Goal: Task Accomplishment & Management: Use online tool/utility

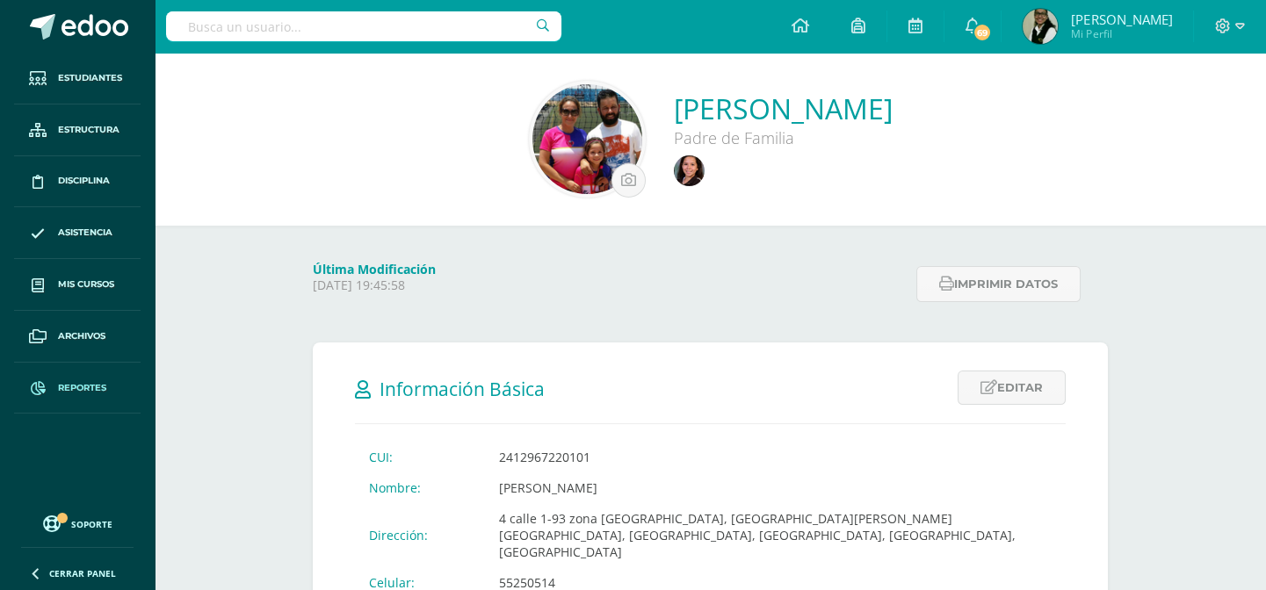
click at [76, 386] on span "Reportes" at bounding box center [82, 388] width 48 height 14
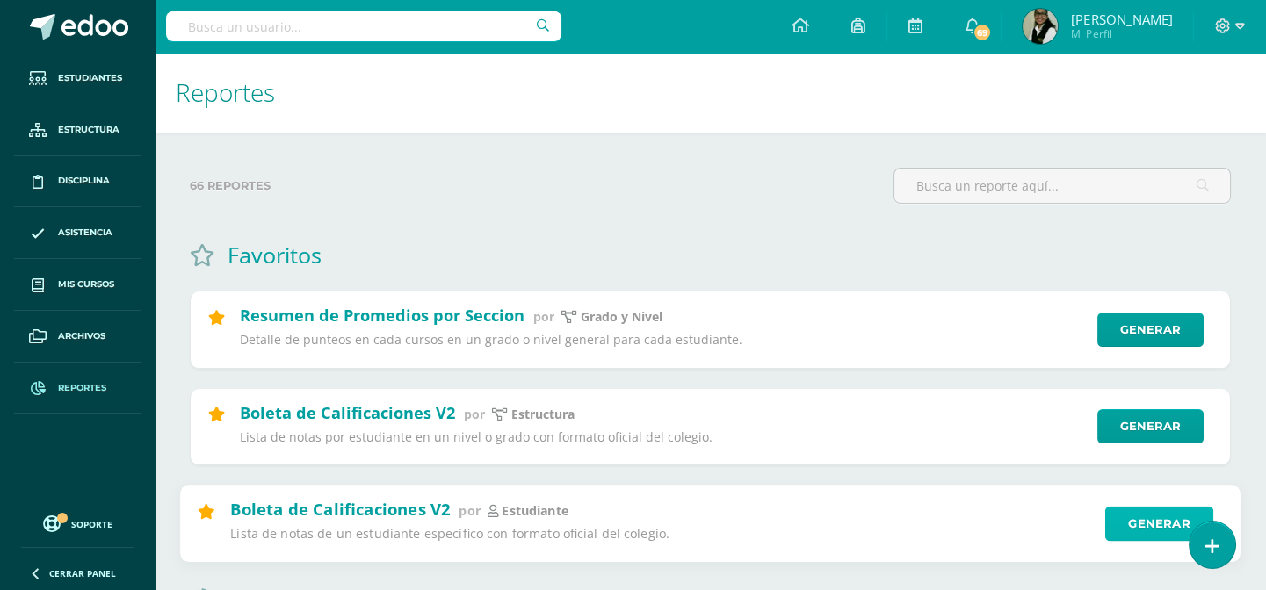
click at [1146, 525] on link "Generar" at bounding box center [1159, 523] width 108 height 35
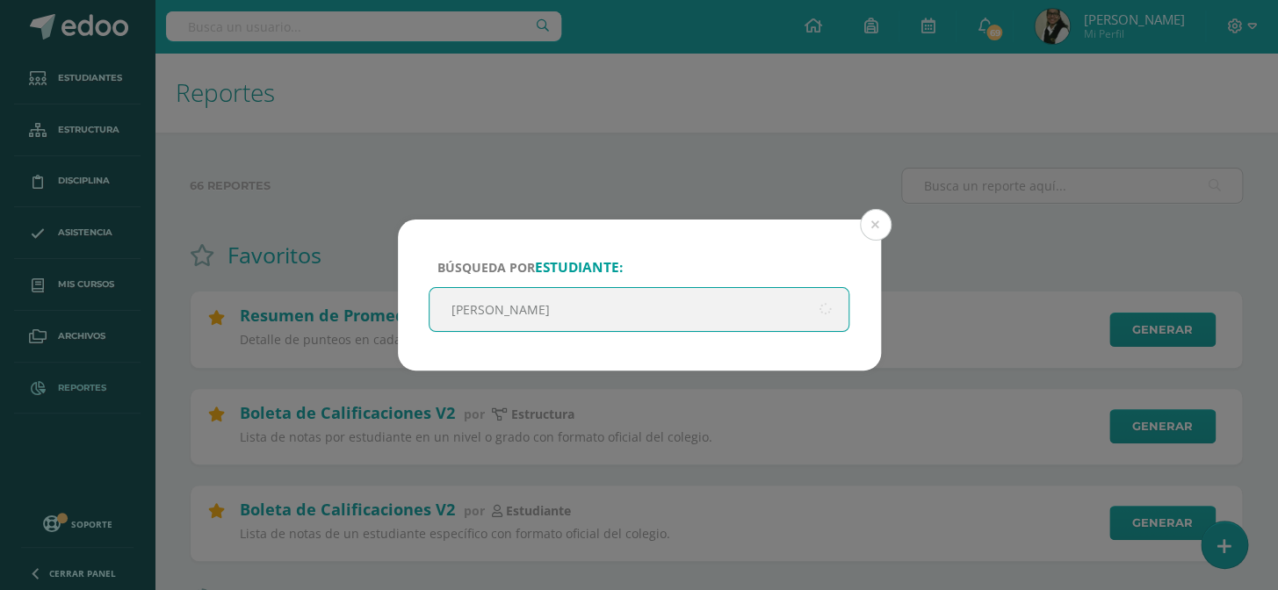
type input "[PERSON_NAME]"
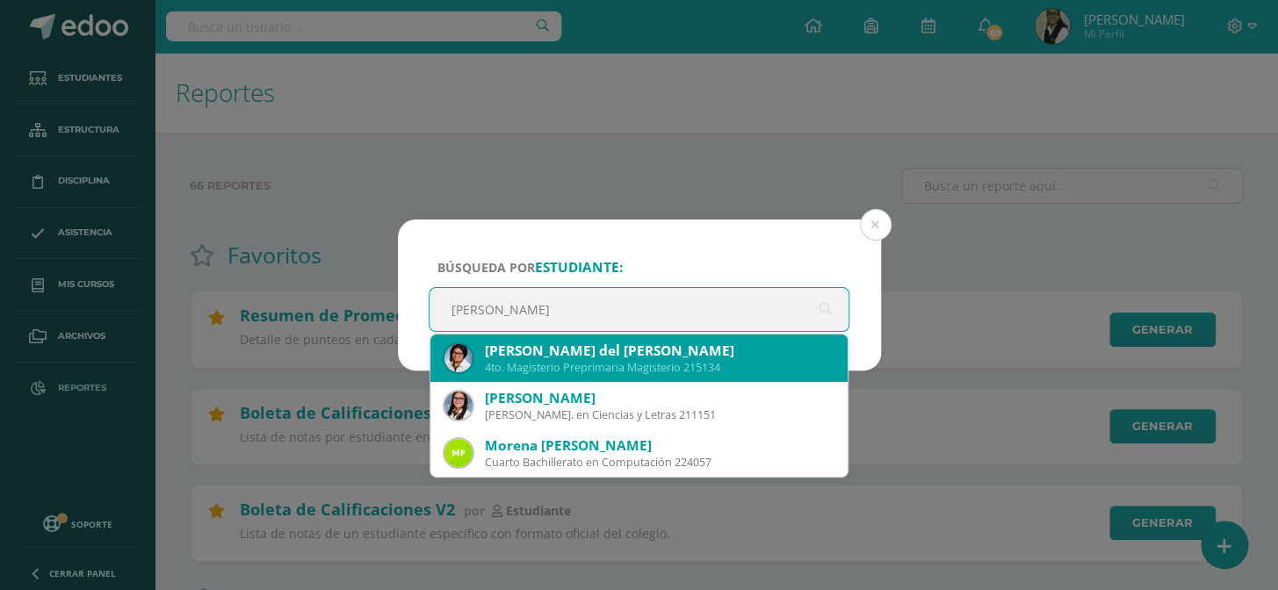
click at [640, 351] on div "[PERSON_NAME] del [PERSON_NAME]" at bounding box center [660, 351] width 350 height 18
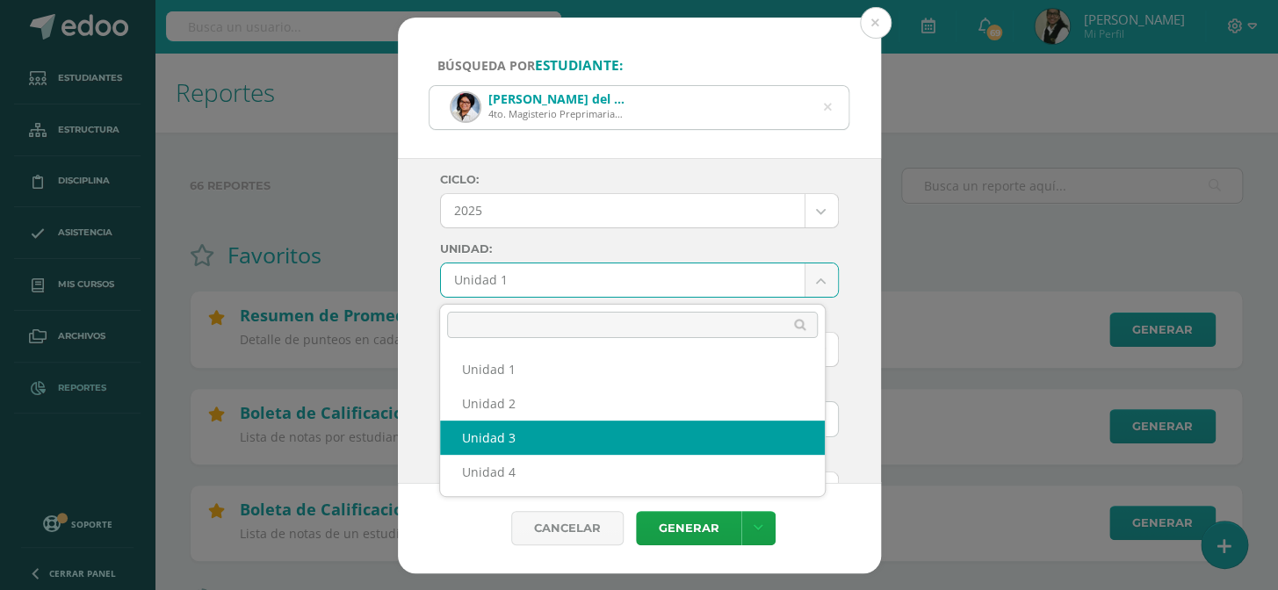
select select "Unidad 3"
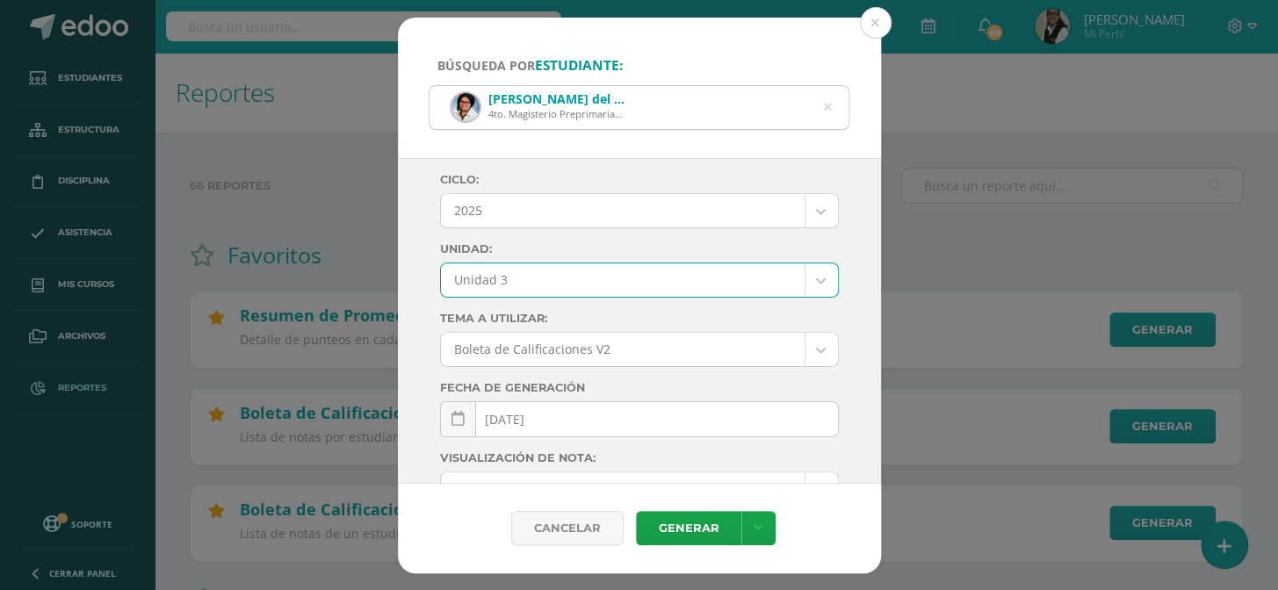
scroll to position [159, 0]
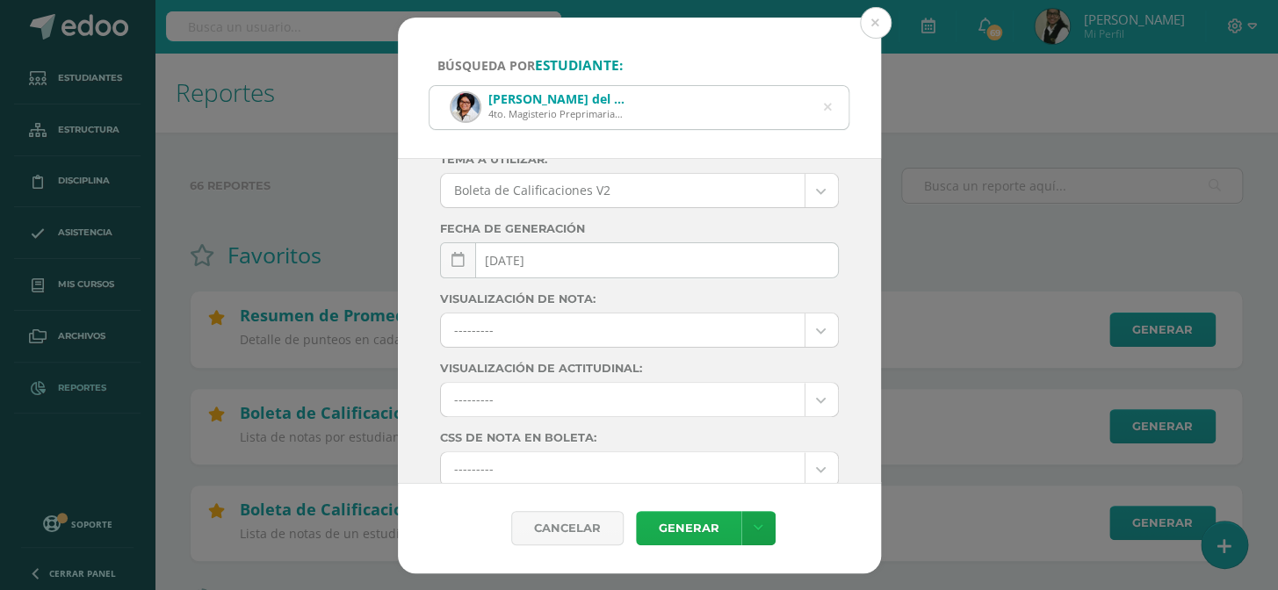
click at [692, 528] on link "Generar" at bounding box center [688, 528] width 105 height 34
